Goal: Information Seeking & Learning: Find specific fact

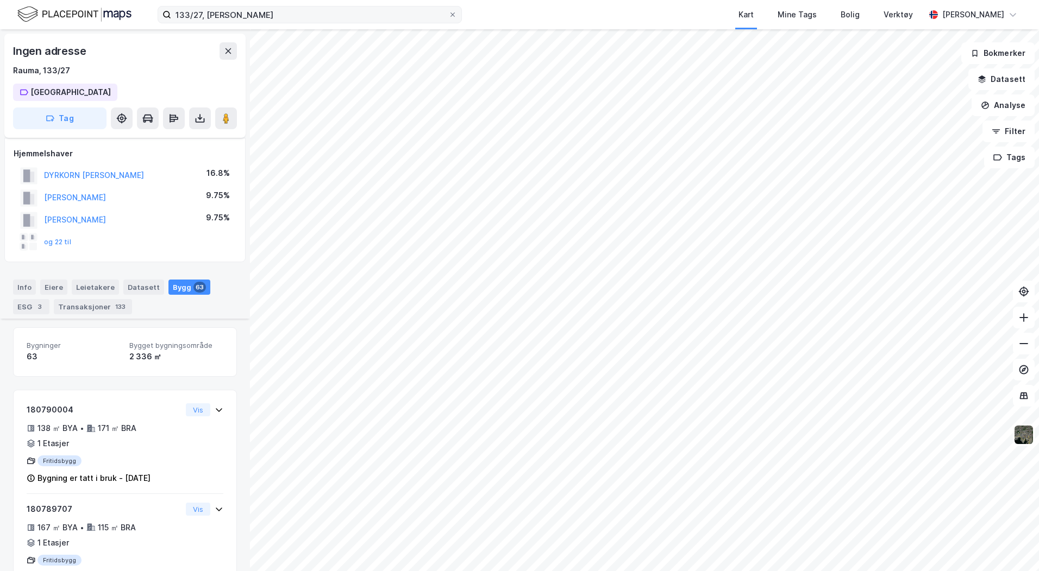
scroll to position [4640, 0]
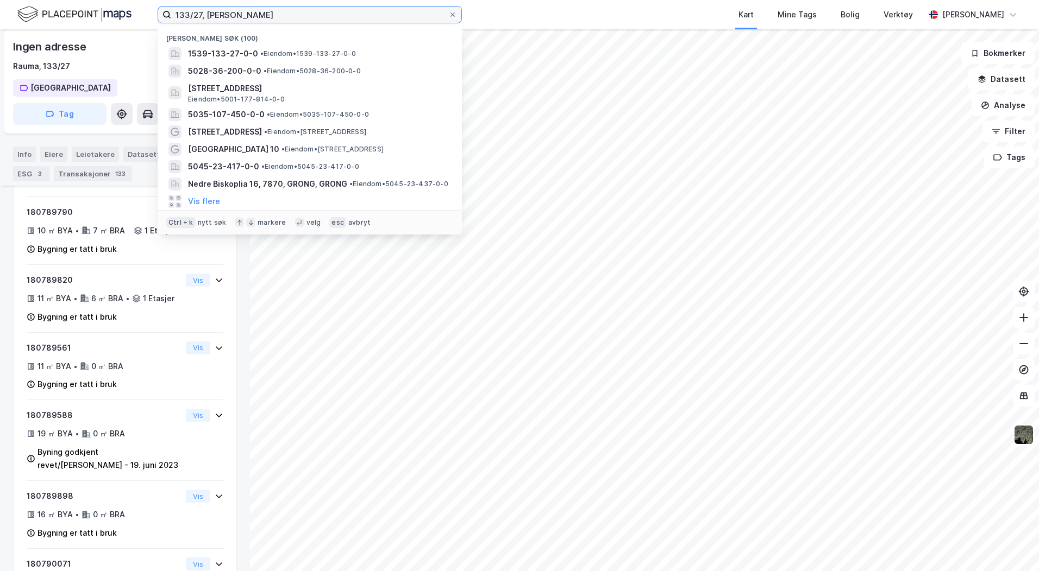
click at [247, 21] on input "133/27, [PERSON_NAME]" at bounding box center [309, 15] width 277 height 16
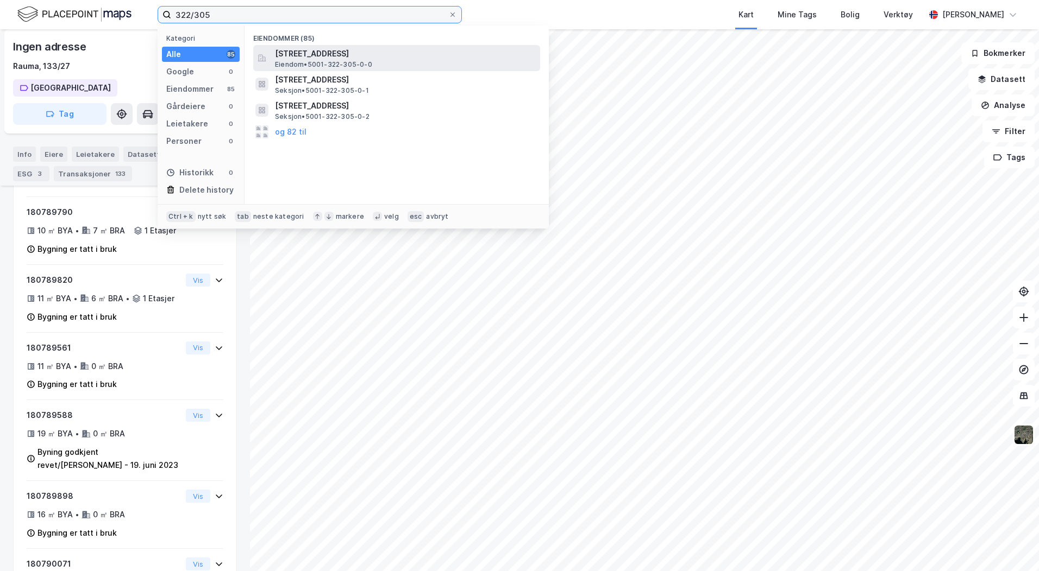
type input "322/305"
click at [324, 51] on span "[STREET_ADDRESS]" at bounding box center [405, 53] width 261 height 13
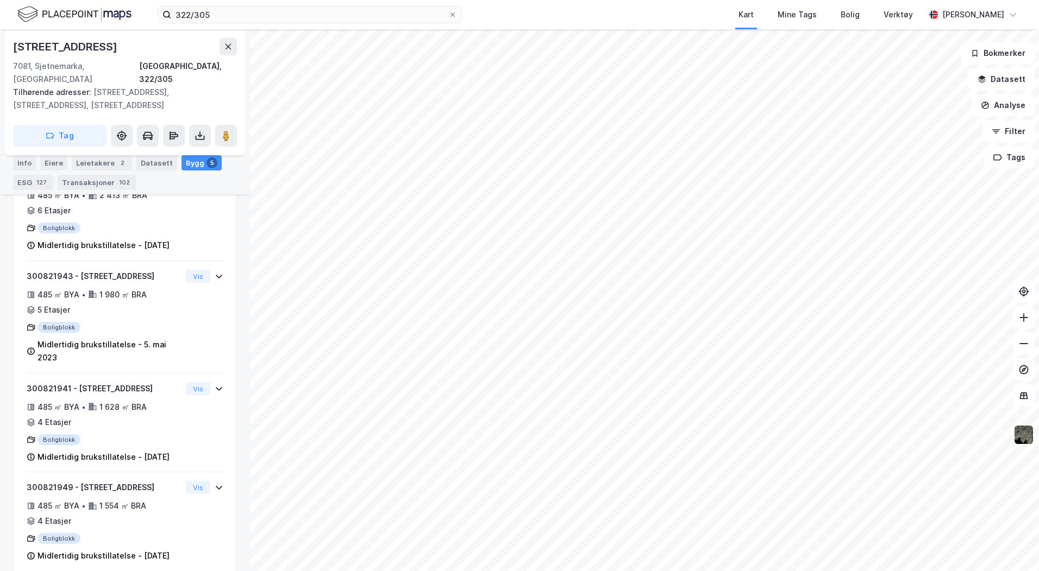
scroll to position [494, 0]
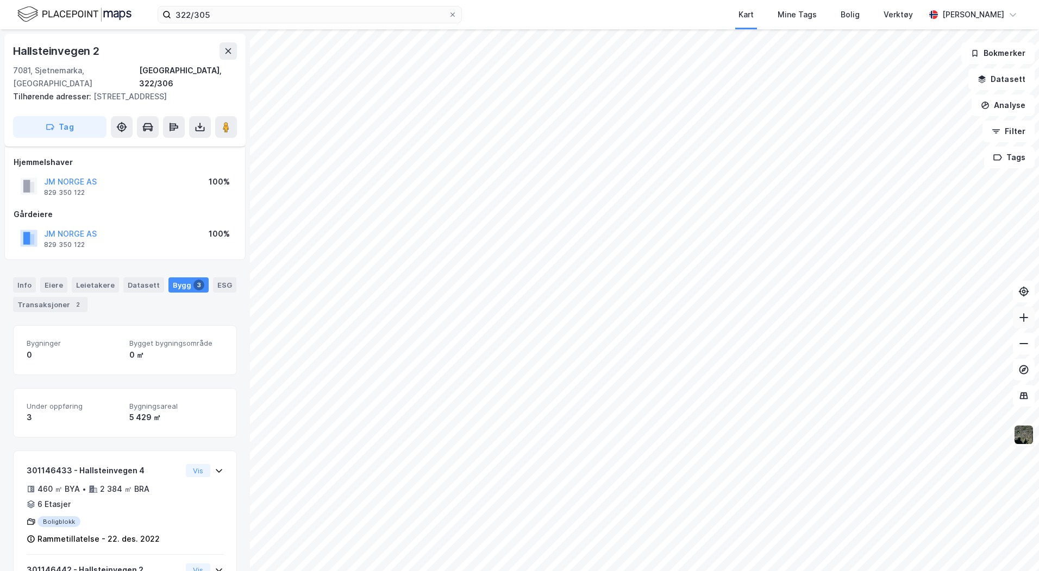
scroll to position [171, 0]
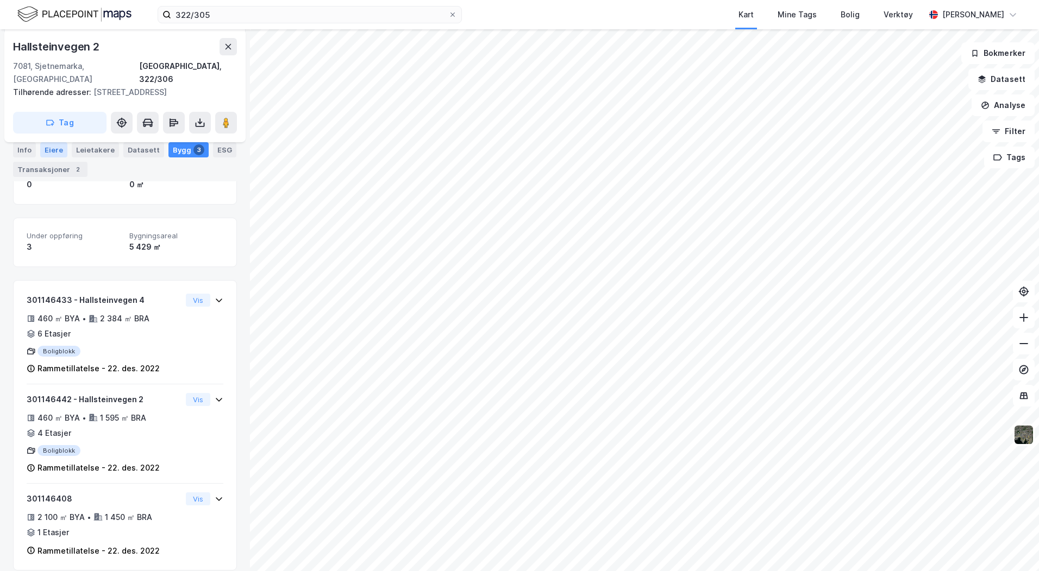
click at [48, 147] on div "Eiere" at bounding box center [53, 149] width 27 height 15
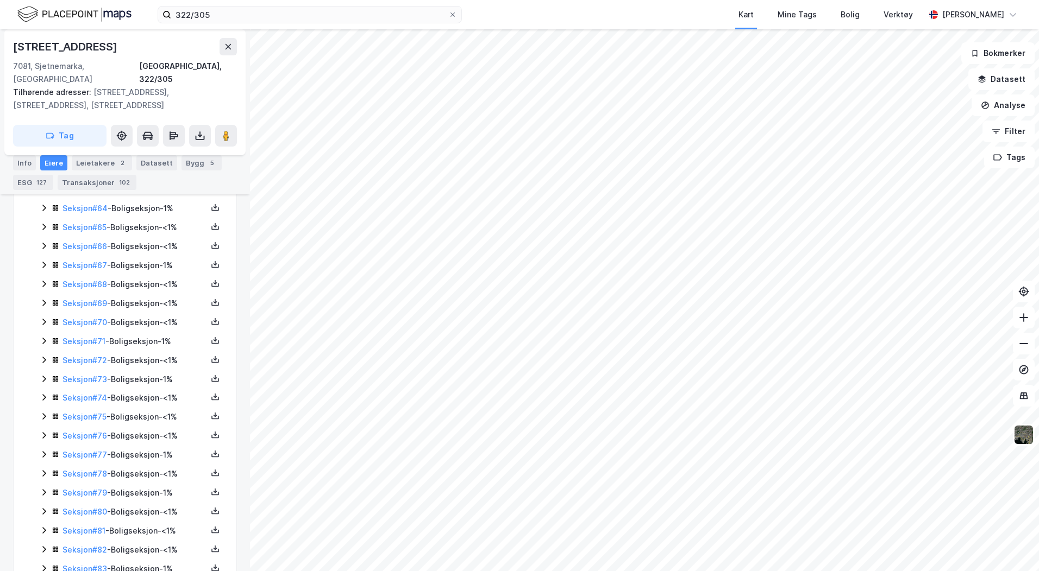
scroll to position [1545, 0]
